Goal: Task Accomplishment & Management: Complete application form

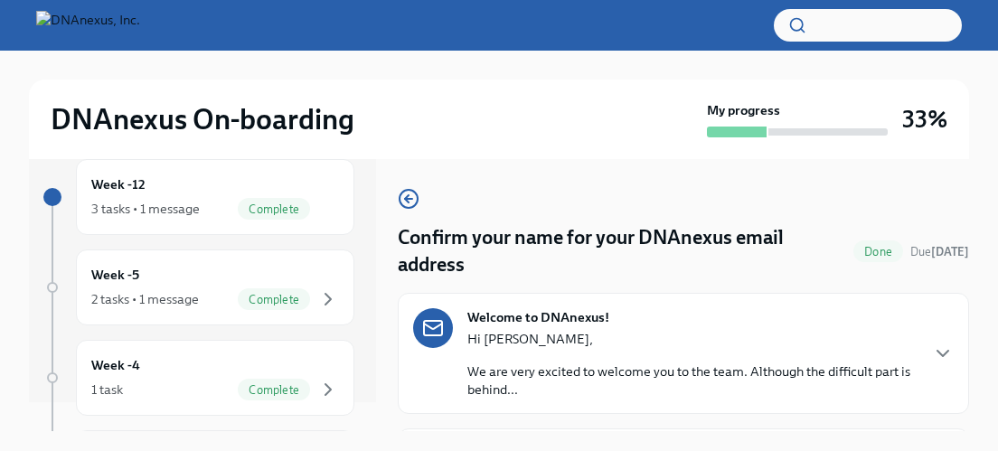
scroll to position [35, 0]
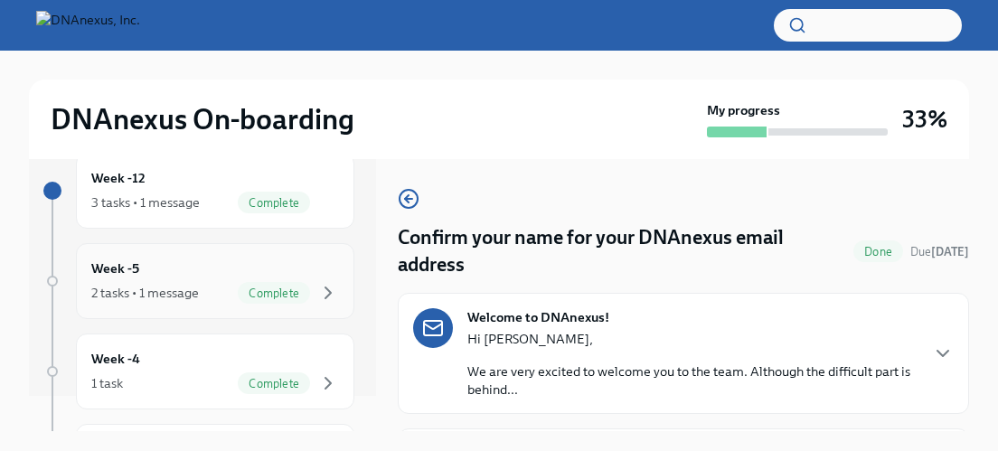
click at [159, 275] on div "Week -5 2 tasks • 1 message Complete" at bounding box center [215, 281] width 248 height 45
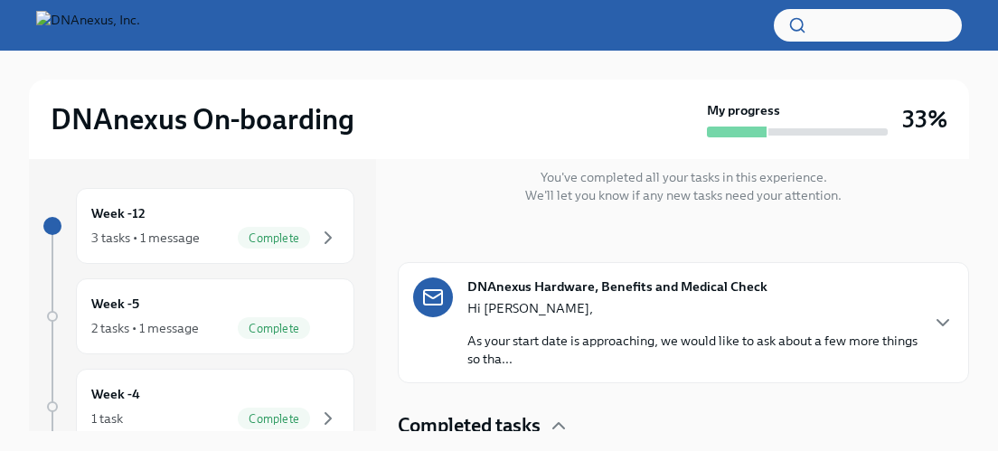
scroll to position [365, 0]
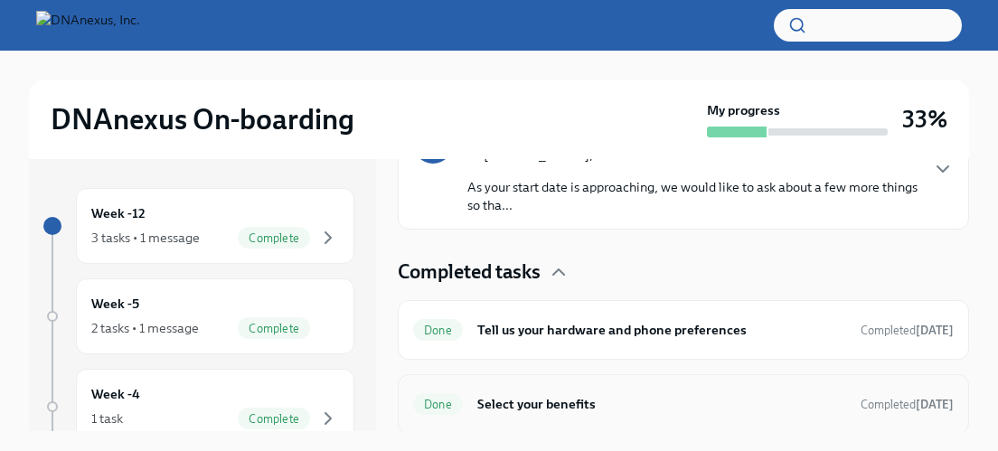
click at [566, 404] on h6 "Select your benefits" at bounding box center [661, 404] width 369 height 20
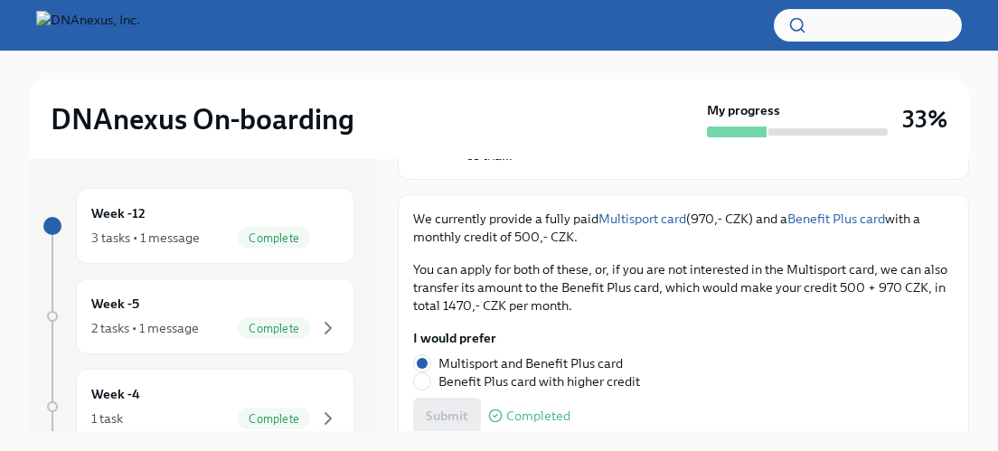
scroll to position [223, 0]
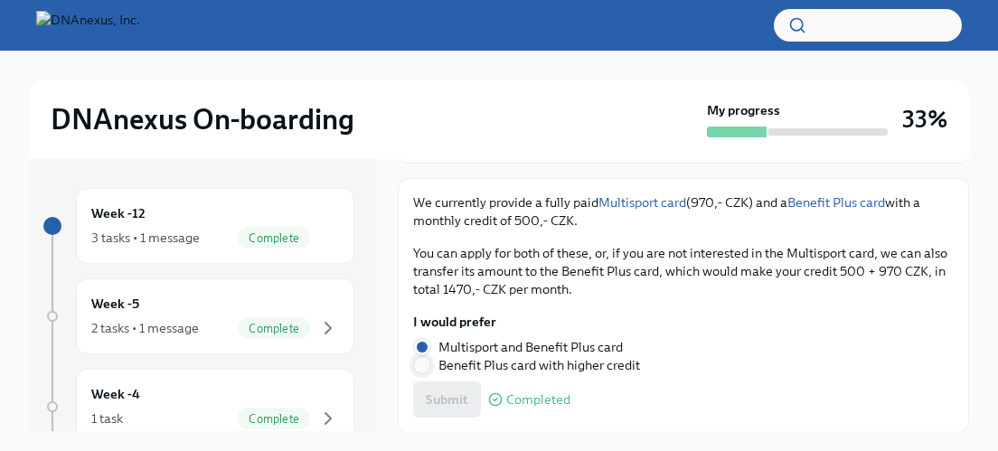
click at [421, 366] on input "Benefit Plus card with higher credit" at bounding box center [422, 365] width 16 height 16
radio input "true"
click at [434, 403] on span "Submit" at bounding box center [447, 400] width 42 height 18
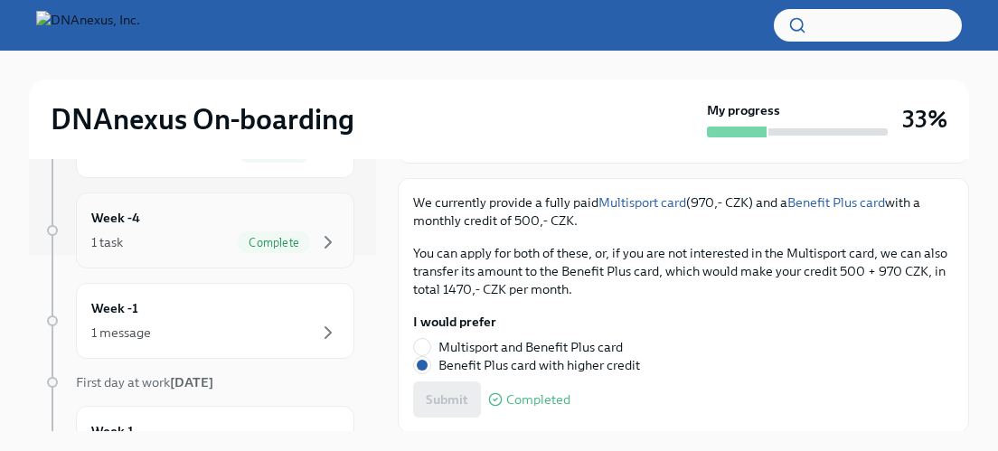
scroll to position [177, 0]
click at [164, 326] on div "1 message" at bounding box center [215, 332] width 248 height 22
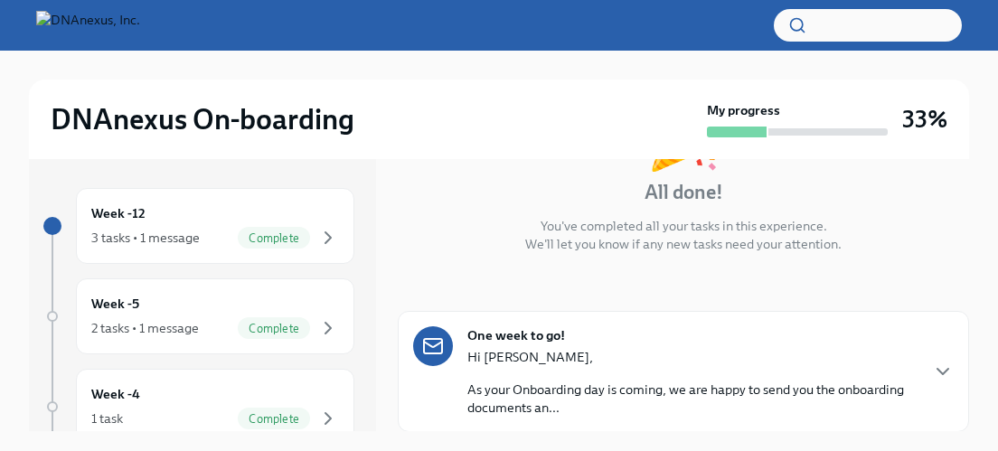
scroll to position [172, 0]
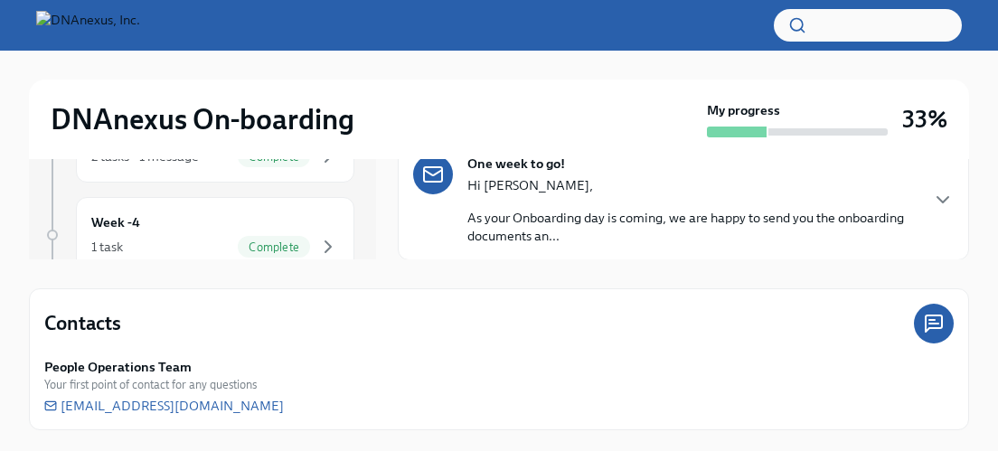
click at [479, 244] on div "One week to go! Hi [PERSON_NAME], As your Onboarding day is coming, we are happ…" at bounding box center [683, 199] width 571 height 121
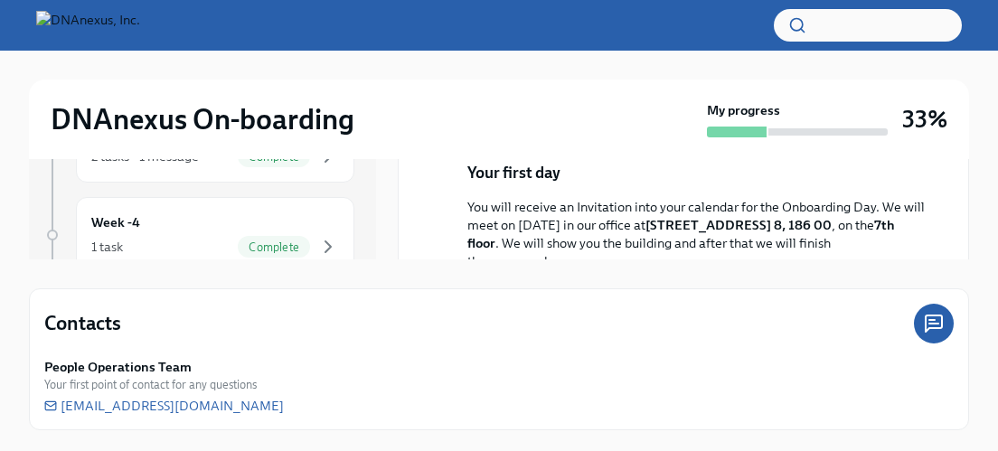
scroll to position [573, 0]
